Goal: Complete application form

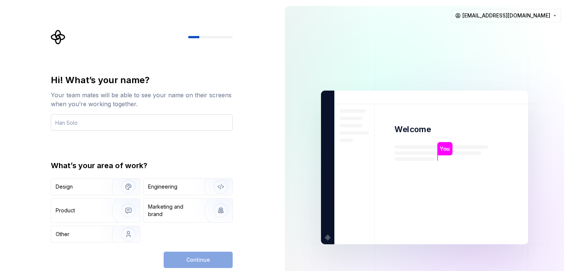
click at [78, 120] on input "text" at bounding box center [142, 122] width 182 height 16
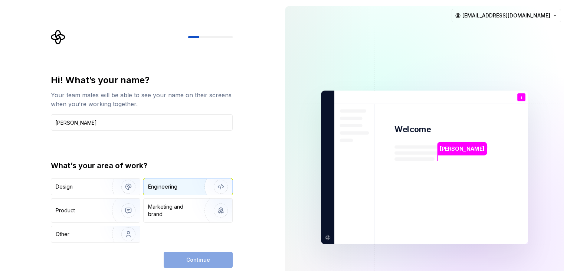
type input "ishan"
click at [172, 190] on div "Engineering" at bounding box center [188, 186] width 89 height 16
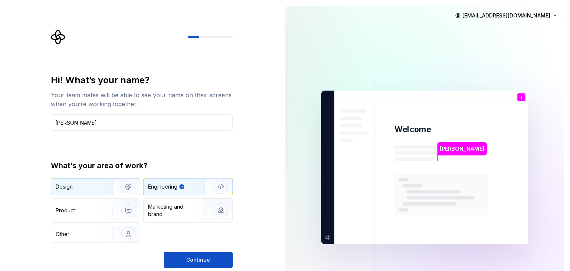
click at [101, 187] on img "button" at bounding box center [123, 187] width 47 height 50
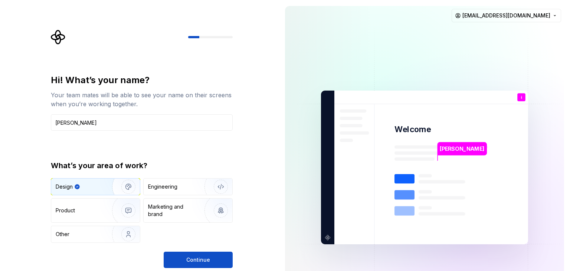
click at [105, 186] on img "button" at bounding box center [123, 187] width 47 height 50
click at [92, 188] on div "Design" at bounding box center [83, 186] width 54 height 7
click at [75, 188] on icon "button" at bounding box center [77, 187] width 6 height 6
click at [179, 183] on div "Engineering" at bounding box center [177, 186] width 59 height 7
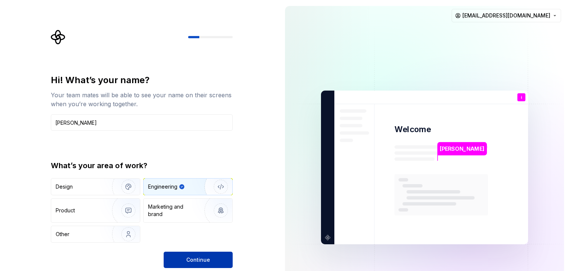
click at [203, 258] on span "Continue" at bounding box center [198, 259] width 24 height 7
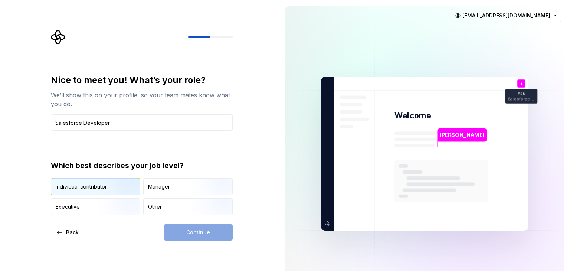
type input "Salesforce Developer"
click at [107, 186] on img "button" at bounding box center [121, 196] width 47 height 50
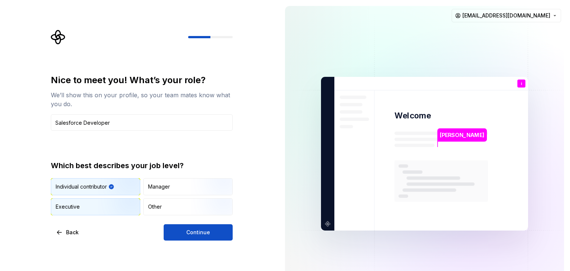
click at [114, 208] on img "button" at bounding box center [121, 216] width 47 height 50
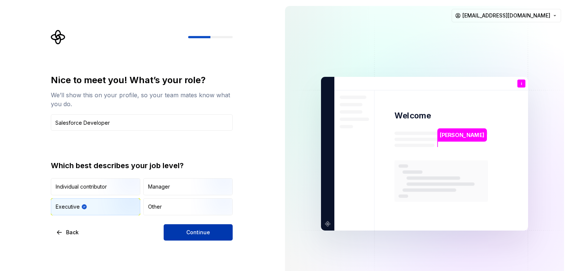
click at [187, 232] on span "Continue" at bounding box center [198, 231] width 24 height 7
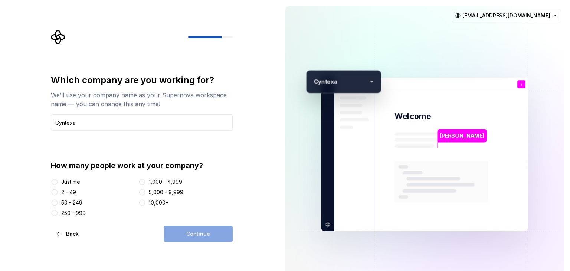
type input "Cyntexa"
click at [56, 213] on button "250 - 999" at bounding box center [55, 213] width 6 height 6
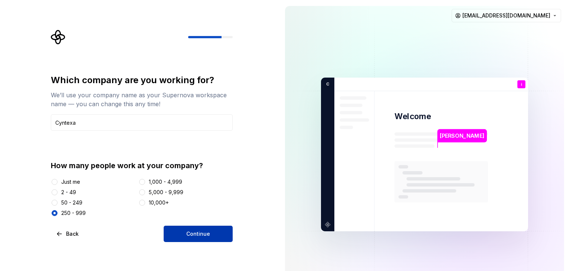
click at [179, 234] on button "Continue" at bounding box center [198, 234] width 69 height 16
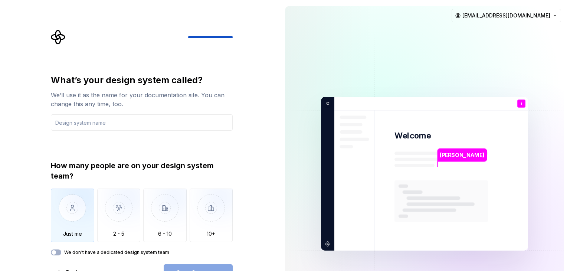
click at [75, 221] on img "button" at bounding box center [72, 213] width 43 height 50
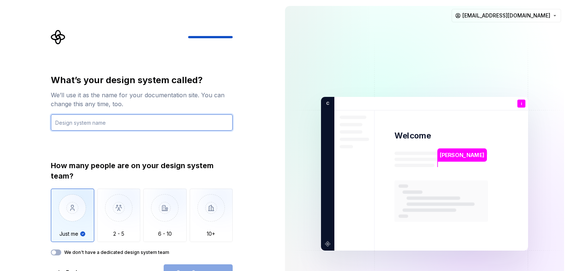
click at [99, 123] on input "text" at bounding box center [142, 122] width 182 height 16
type input "salesforce"
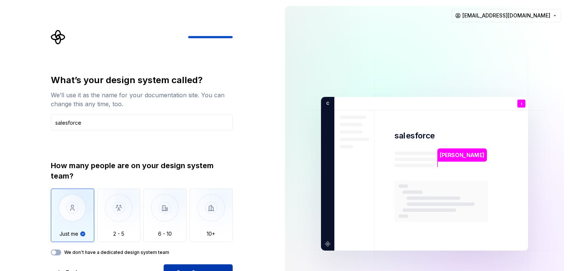
click at [178, 264] on button "Open Supernova" at bounding box center [198, 272] width 69 height 16
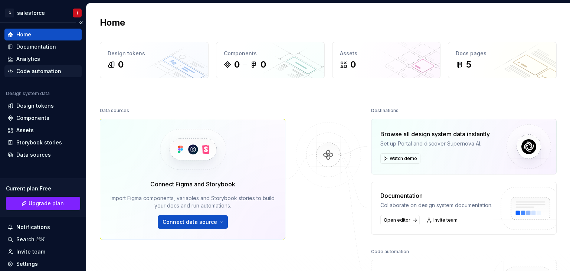
click at [43, 72] on div "Code automation" at bounding box center [38, 71] width 45 height 7
